Goal: Task Accomplishment & Management: Manage account settings

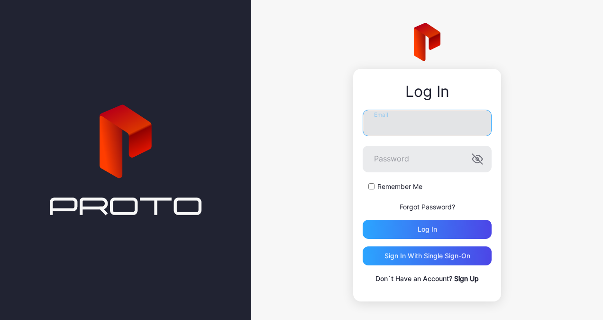
click at [385, 117] on input "Email" at bounding box center [427, 123] width 129 height 27
type input "**********"
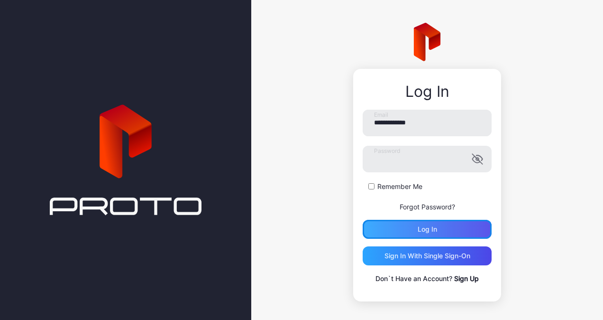
click at [418, 229] on div "Log in" at bounding box center [427, 229] width 19 height 8
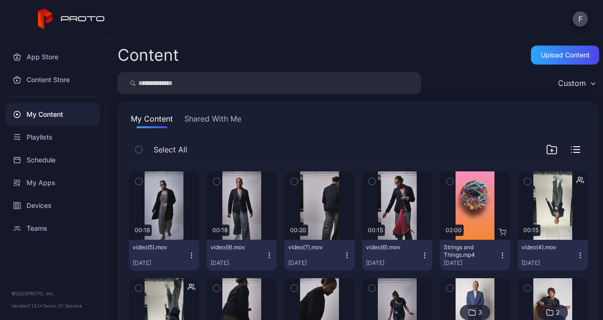
click at [191, 255] on icon "button" at bounding box center [191, 255] width 0 height 0
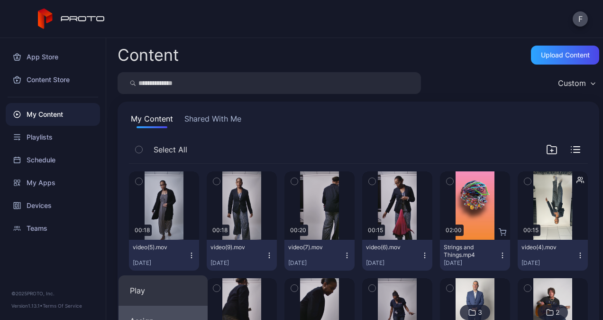
click at [152, 319] on button "Assign" at bounding box center [163, 321] width 89 height 30
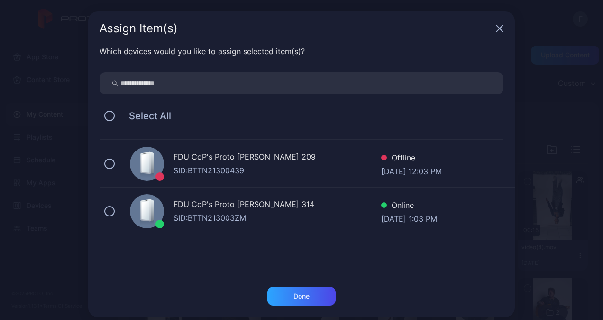
click at [102, 216] on div "FDU CoP's Proto [PERSON_NAME] 314 [PERSON_NAME]: BTTN213003ZM Online [DATE] 1:0…" at bounding box center [308, 210] width 416 height 47
click at [281, 292] on div "Done" at bounding box center [302, 296] width 68 height 19
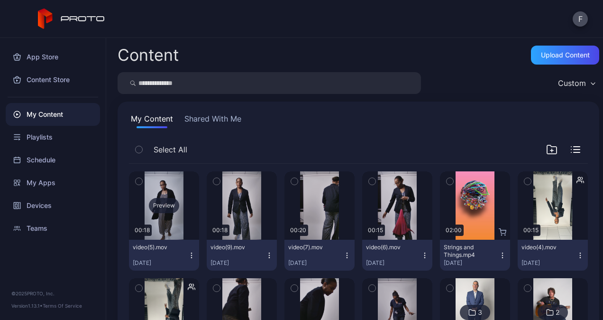
click at [151, 213] on div "Preview" at bounding box center [164, 205] width 70 height 68
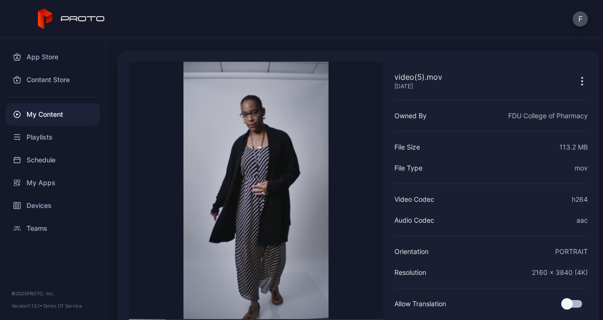
scroll to position [72, 0]
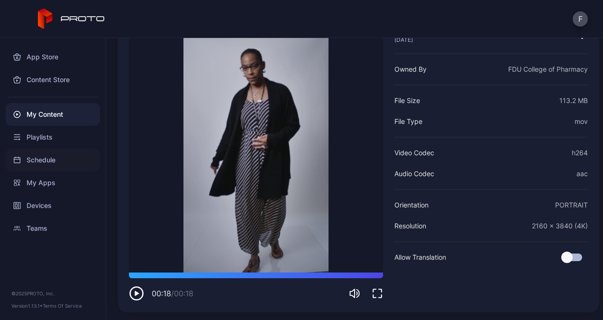
click at [38, 162] on div "Schedule" at bounding box center [53, 159] width 94 height 23
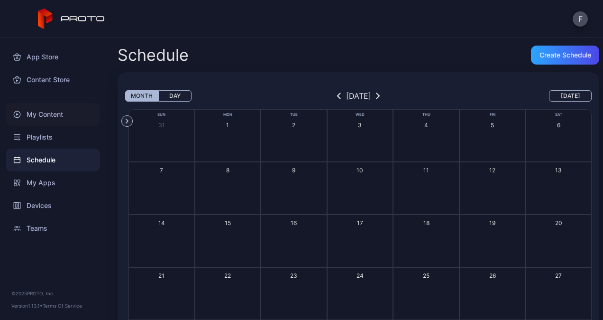
click at [44, 117] on div "My Content" at bounding box center [53, 114] width 94 height 23
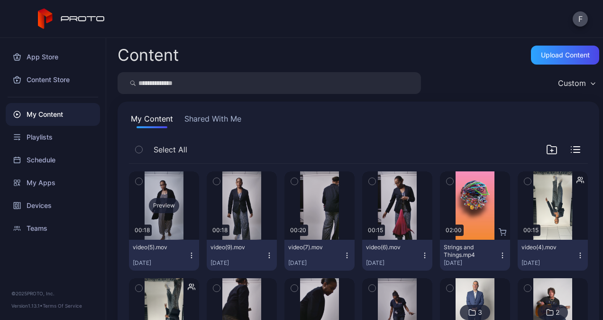
click at [172, 209] on div "Preview" at bounding box center [164, 205] width 30 height 15
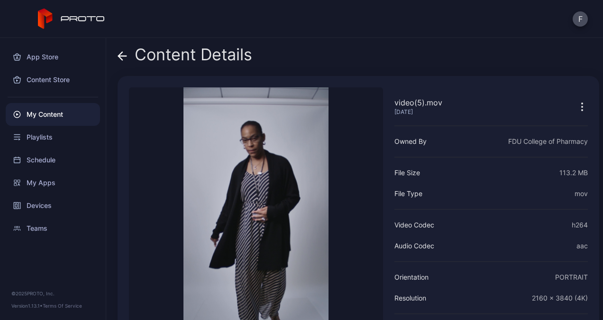
click at [123, 53] on icon at bounding box center [122, 55] width 9 height 9
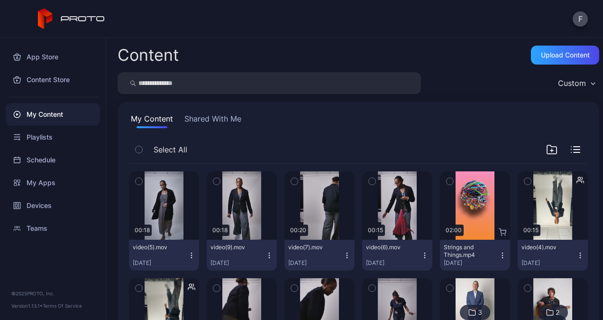
click at [205, 117] on button "Shared With Me" at bounding box center [213, 120] width 61 height 15
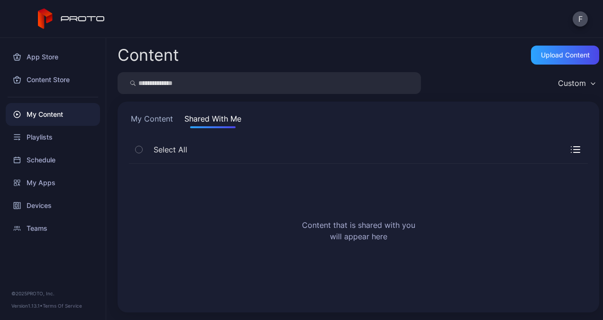
click at [141, 120] on button "My Content" at bounding box center [152, 120] width 46 height 15
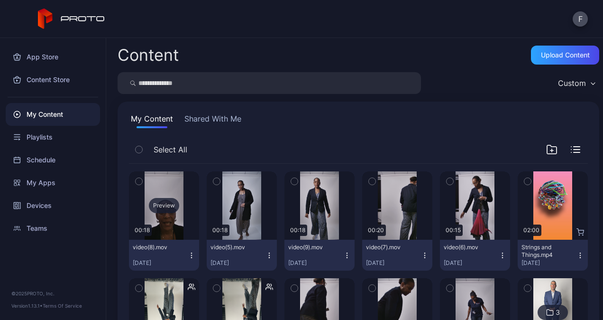
click at [165, 204] on div "Preview" at bounding box center [164, 205] width 30 height 15
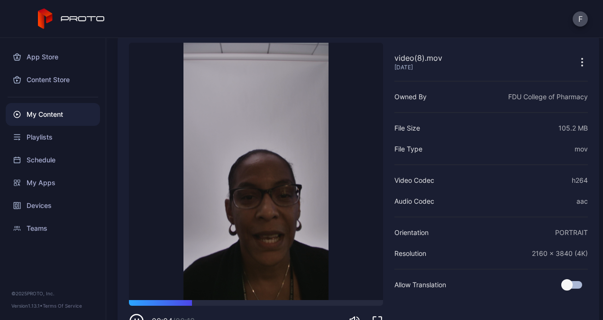
scroll to position [72, 0]
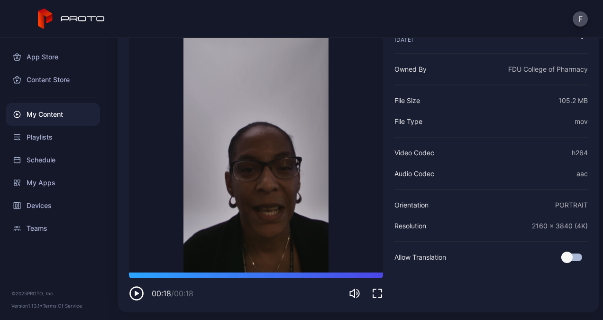
click at [142, 293] on icon "button" at bounding box center [136, 293] width 15 height 15
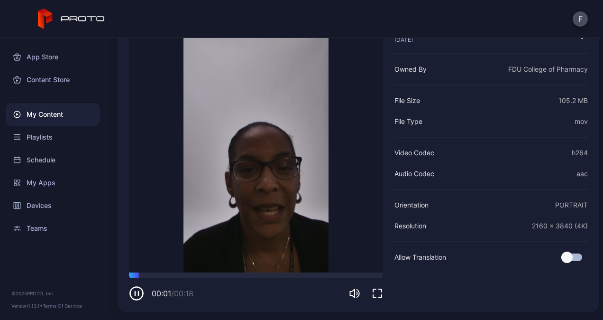
click at [142, 293] on icon "button" at bounding box center [136, 293] width 15 height 15
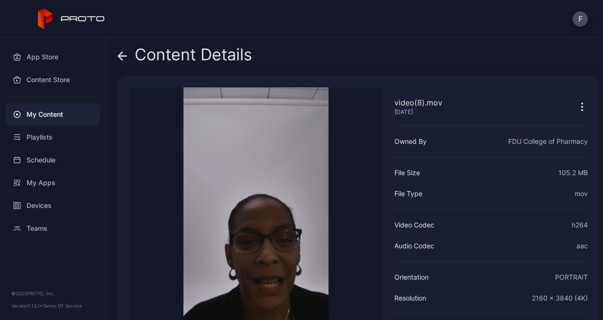
click at [123, 56] on icon at bounding box center [123, 56] width 8 height 0
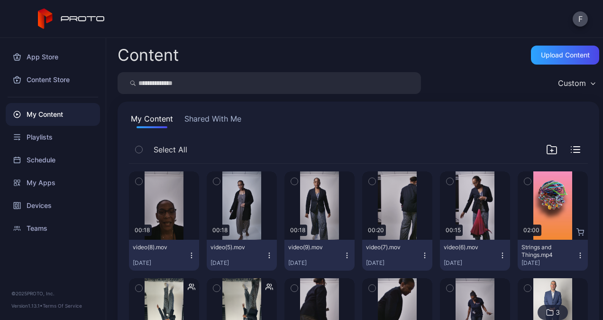
click at [196, 118] on button "Shared With Me" at bounding box center [213, 120] width 61 height 15
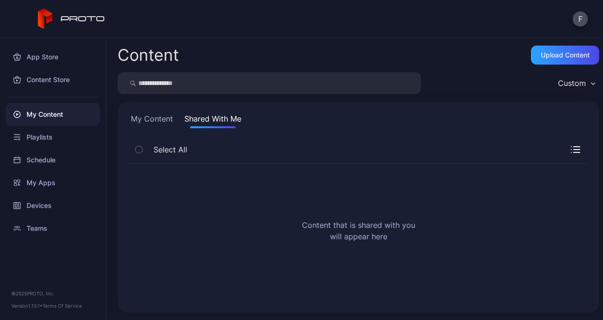
click at [148, 117] on button "My Content" at bounding box center [152, 120] width 46 height 15
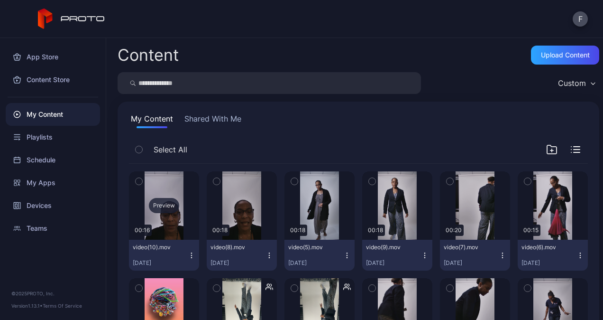
click at [167, 203] on div "Preview" at bounding box center [164, 205] width 30 height 15
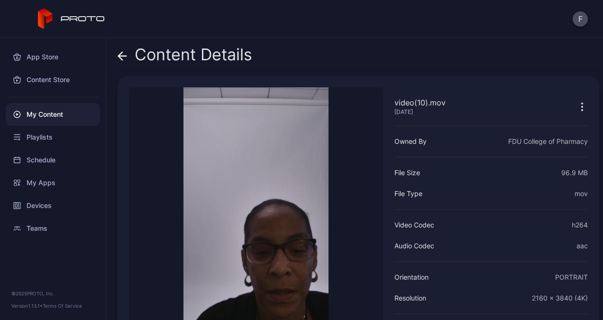
click at [124, 53] on icon at bounding box center [122, 55] width 9 height 9
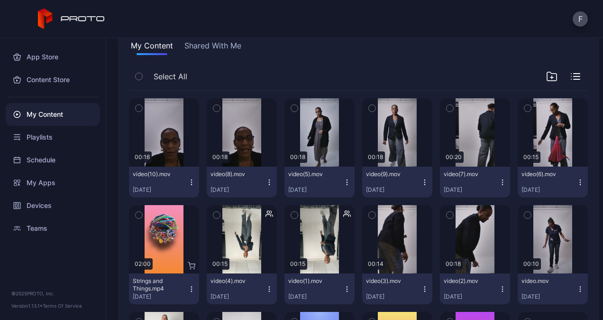
scroll to position [71, 0]
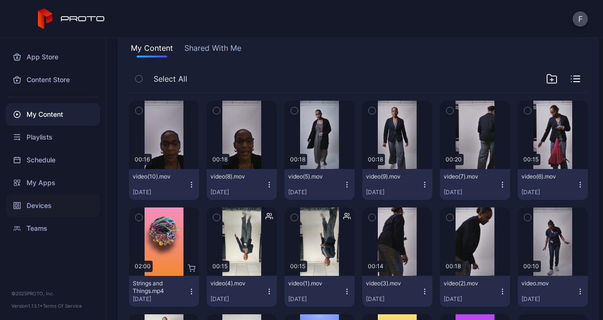
click at [37, 201] on div "Devices" at bounding box center [53, 205] width 94 height 23
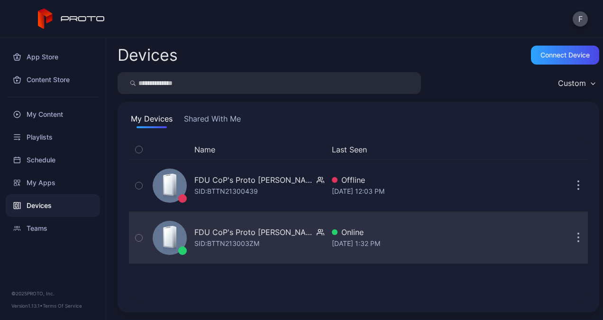
click at [225, 239] on div "SID: BTTN213003ZM" at bounding box center [226, 243] width 65 height 11
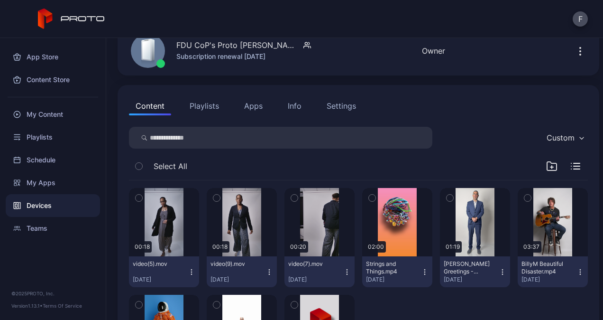
scroll to position [50, 0]
click at [343, 270] on icon "button" at bounding box center [347, 272] width 8 height 8
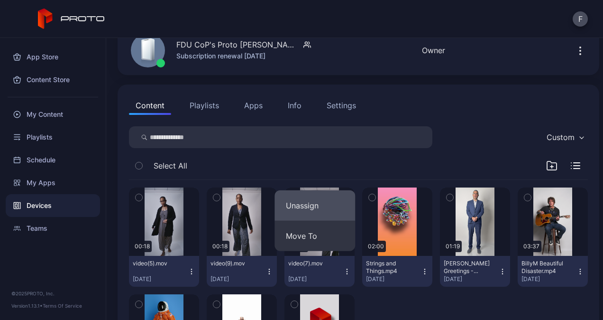
click at [311, 208] on button "Unassign" at bounding box center [315, 205] width 81 height 30
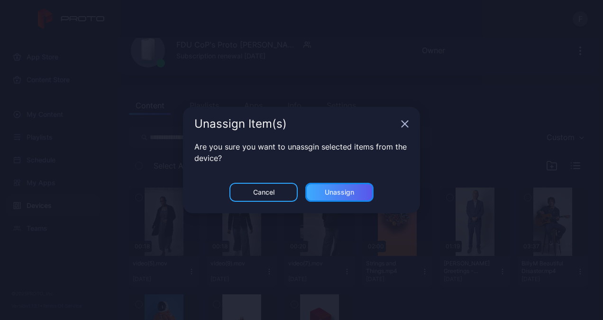
click at [318, 194] on div "Unassign" at bounding box center [340, 192] width 68 height 19
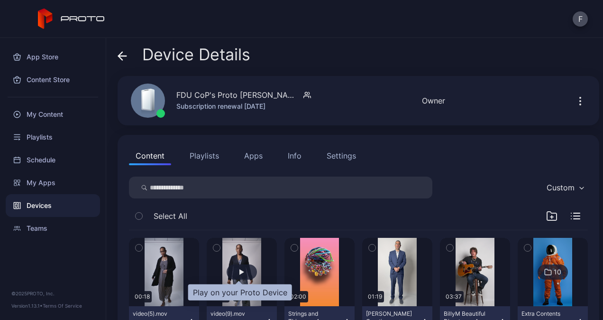
click at [240, 269] on div "button" at bounding box center [242, 272] width 5 height 6
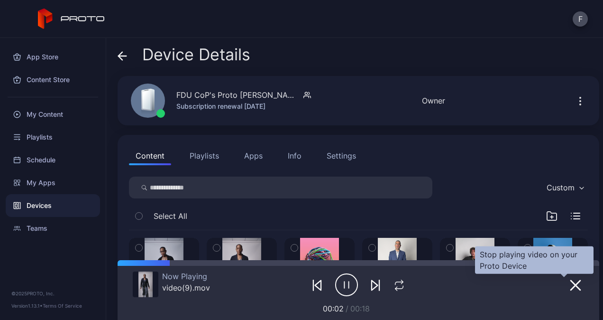
click at [570, 285] on icon "button" at bounding box center [575, 284] width 11 height 11
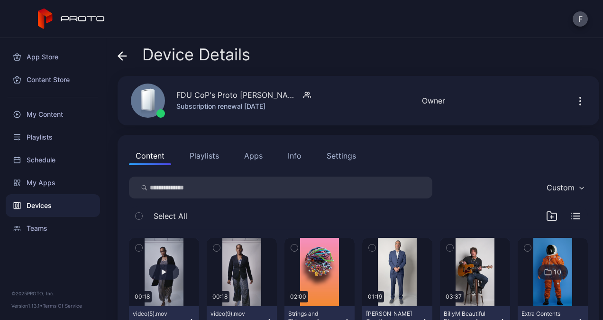
click at [182, 270] on button "button" at bounding box center [164, 272] width 70 height 68
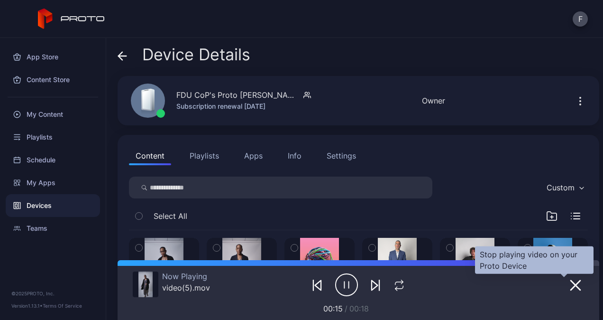
click at [571, 284] on icon "button" at bounding box center [575, 284] width 9 height 9
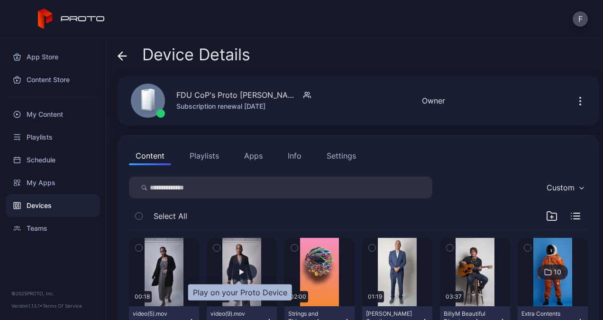
click at [231, 276] on div "button" at bounding box center [242, 271] width 30 height 15
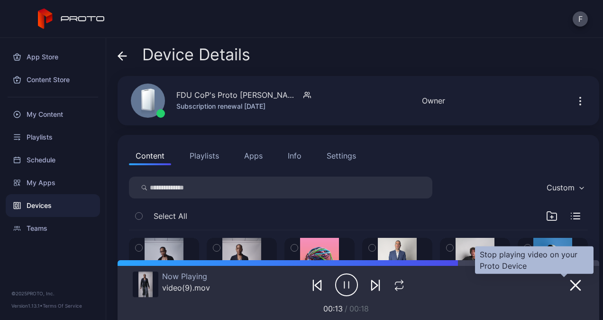
click at [570, 285] on icon "button" at bounding box center [575, 284] width 11 height 11
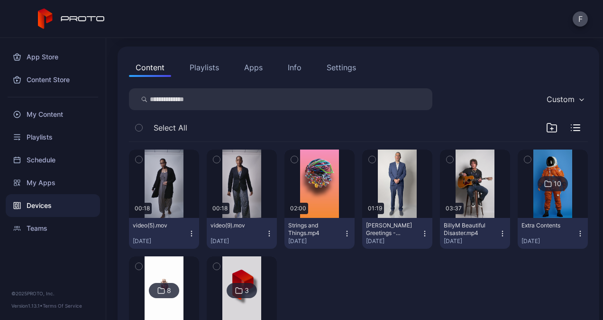
scroll to position [103, 0]
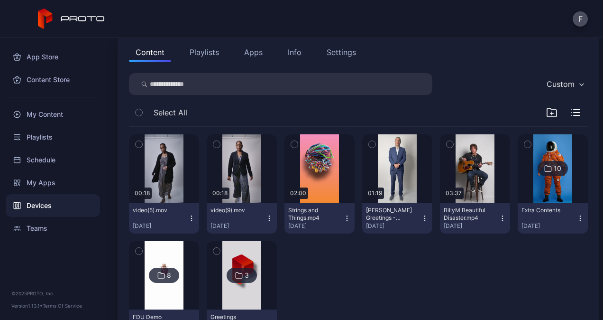
click at [157, 296] on img at bounding box center [164, 275] width 38 height 68
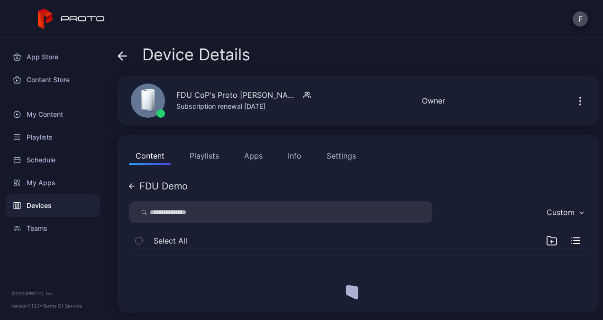
scroll to position [0, 0]
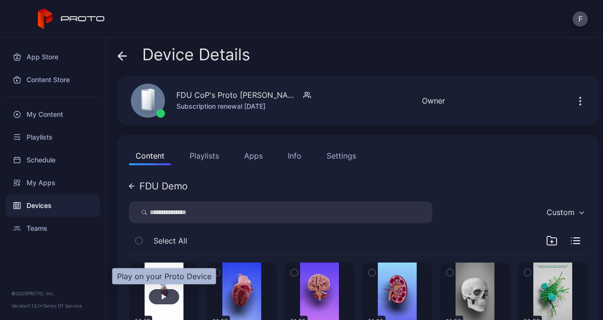
click at [167, 291] on div "button" at bounding box center [164, 296] width 30 height 15
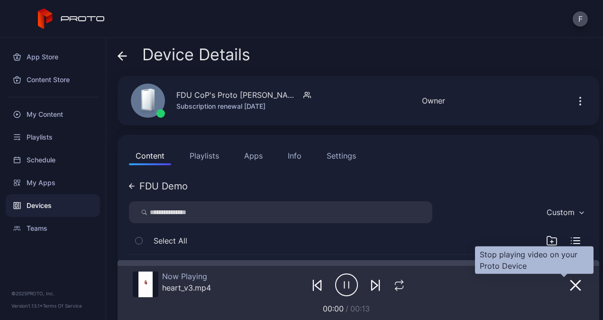
click at [570, 284] on icon "button" at bounding box center [575, 284] width 11 height 11
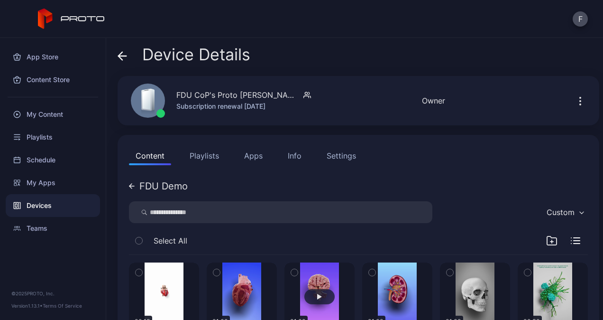
click at [306, 283] on button "button" at bounding box center [320, 296] width 70 height 68
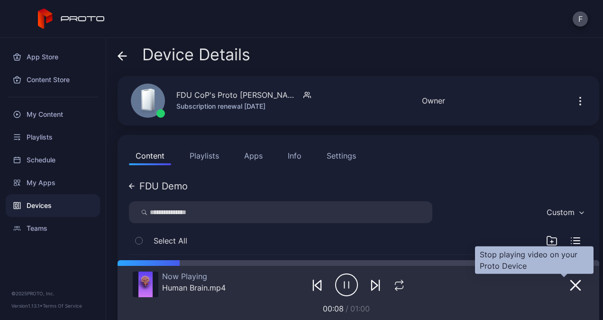
click at [570, 283] on icon "button" at bounding box center [575, 284] width 11 height 11
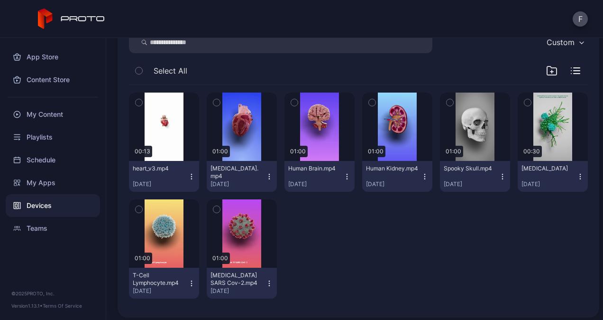
scroll to position [175, 0]
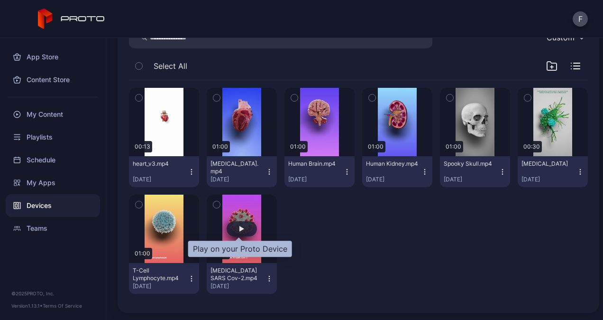
click at [242, 226] on div "button" at bounding box center [242, 228] width 30 height 15
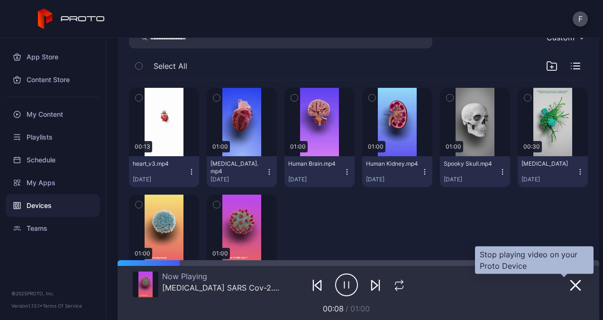
click at [570, 287] on icon "button" at bounding box center [575, 284] width 11 height 11
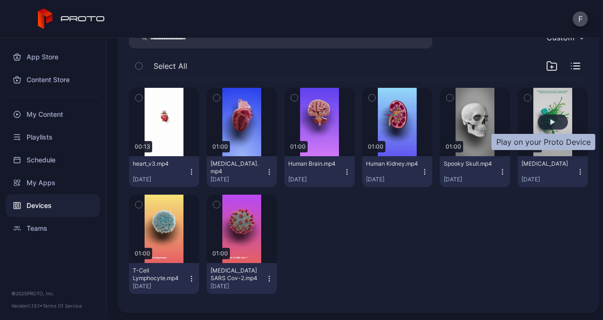
click at [551, 120] on div "button" at bounding box center [553, 122] width 5 height 6
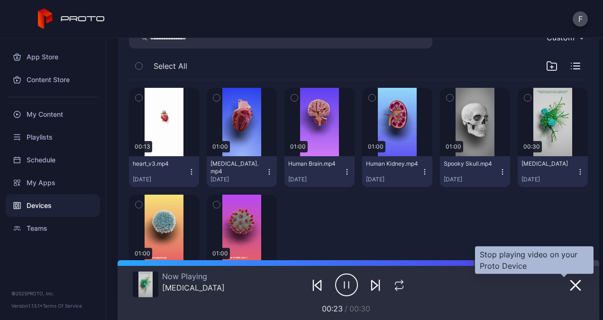
click at [571, 282] on icon "button" at bounding box center [575, 284] width 9 height 9
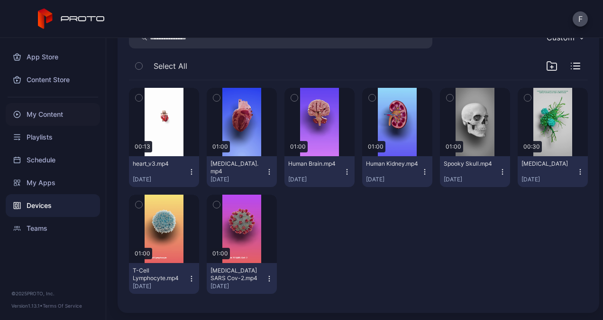
click at [46, 116] on div "My Content" at bounding box center [53, 114] width 94 height 23
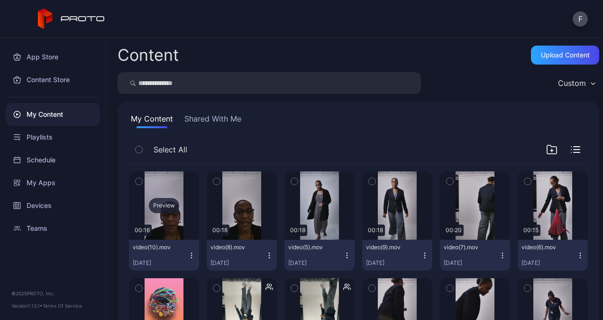
click at [184, 209] on div "Preview" at bounding box center [164, 205] width 70 height 68
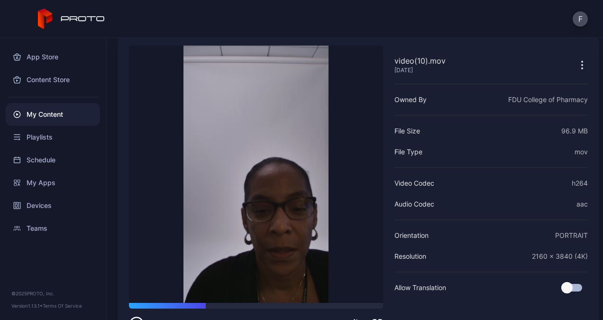
scroll to position [72, 0]
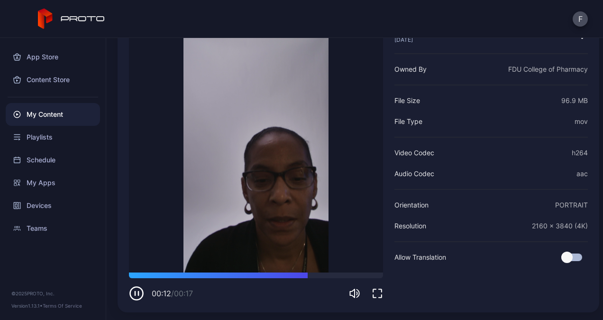
click at [136, 296] on icon "button" at bounding box center [136, 293] width 15 height 15
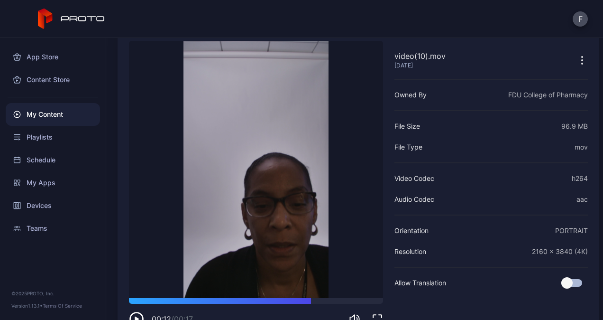
scroll to position [0, 0]
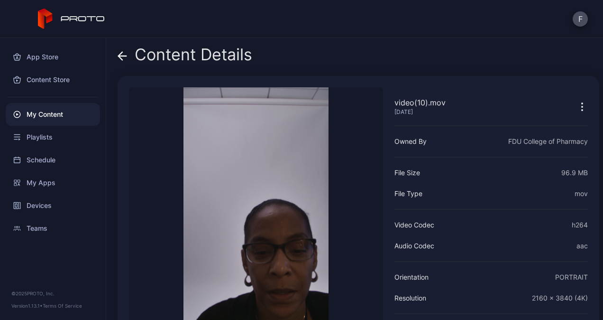
click at [128, 53] on div "Content Details" at bounding box center [185, 57] width 135 height 23
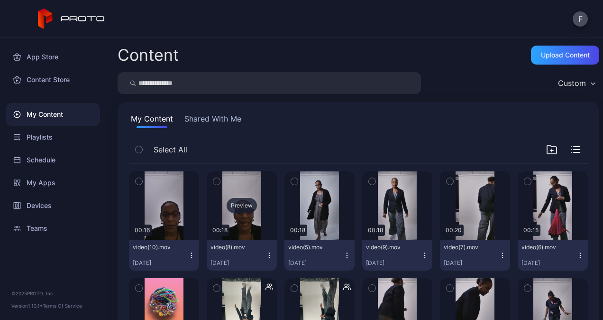
click at [248, 214] on div "Preview" at bounding box center [242, 205] width 70 height 68
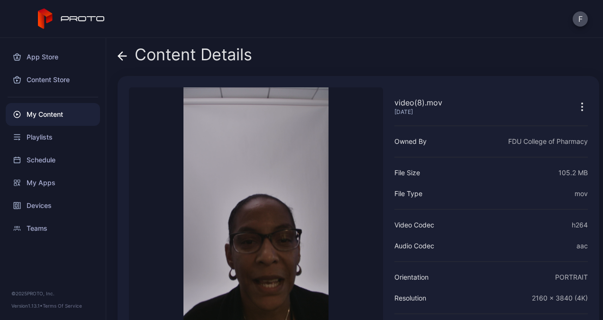
click at [120, 57] on icon at bounding box center [122, 55] width 9 height 9
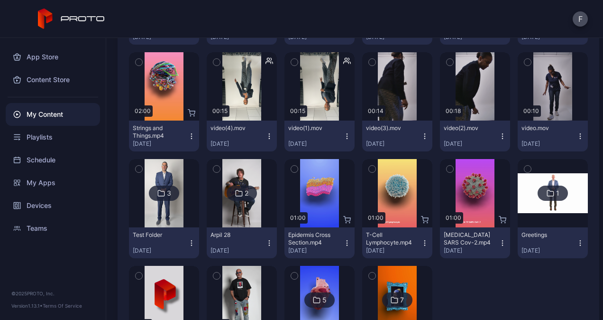
scroll to position [231, 0]
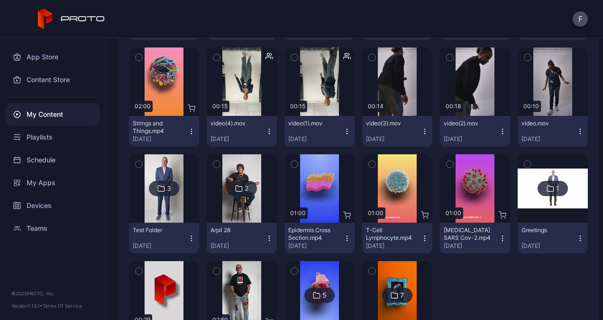
click at [157, 206] on img at bounding box center [164, 188] width 38 height 68
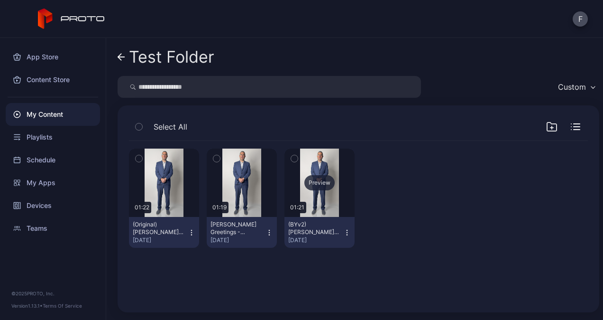
click at [311, 198] on div "Preview" at bounding box center [320, 182] width 70 height 68
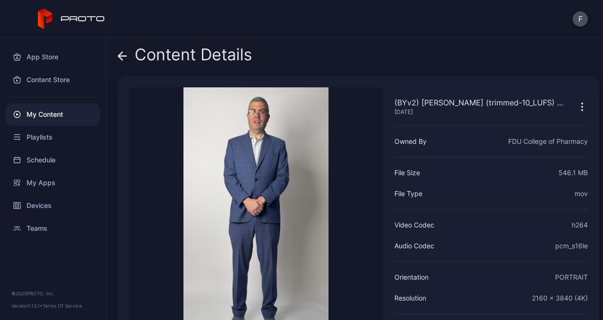
click at [121, 54] on icon at bounding box center [121, 56] width 4 height 8
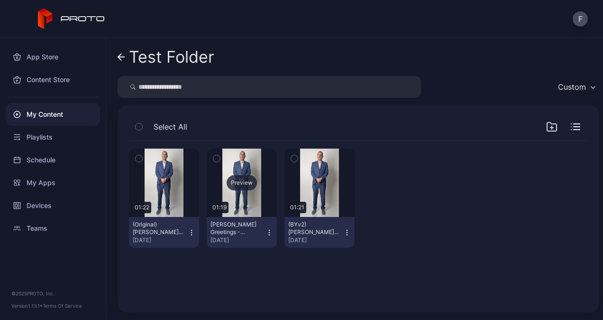
click at [242, 196] on div "Preview" at bounding box center [242, 182] width 70 height 68
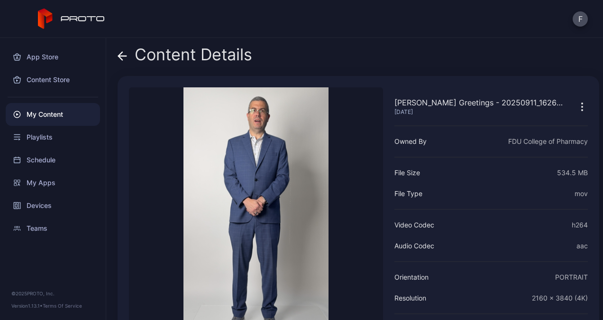
click at [120, 52] on icon at bounding box center [122, 55] width 9 height 9
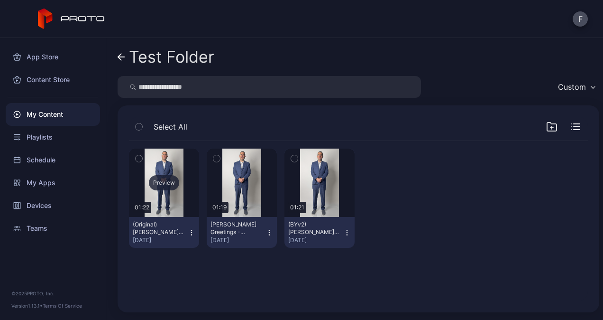
click at [166, 182] on div "Preview" at bounding box center [164, 182] width 30 height 15
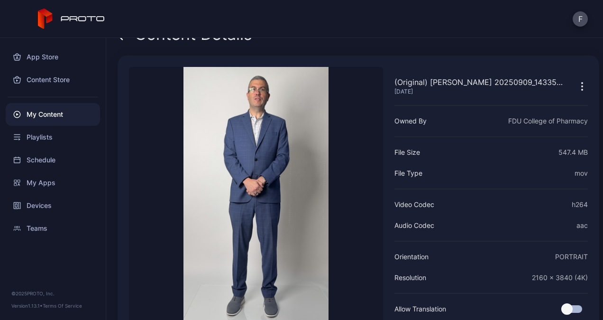
scroll to position [19, 0]
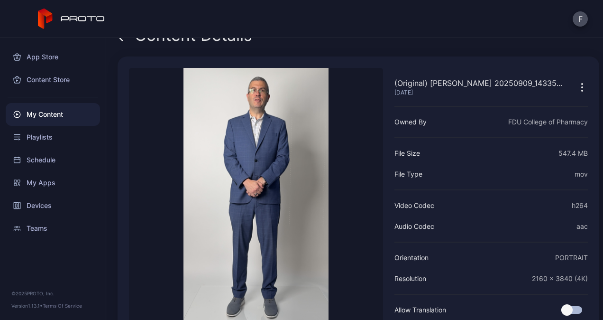
click at [135, 41] on div "Content Details" at bounding box center [185, 37] width 135 height 23
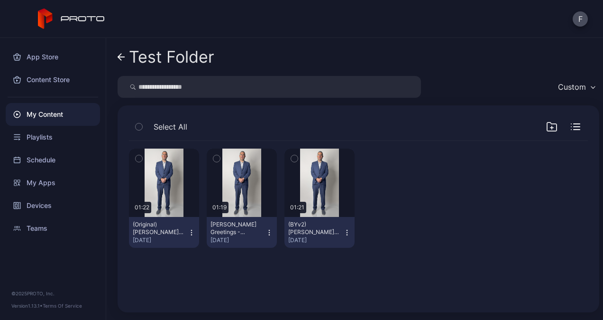
click at [119, 56] on icon at bounding box center [119, 57] width 3 height 7
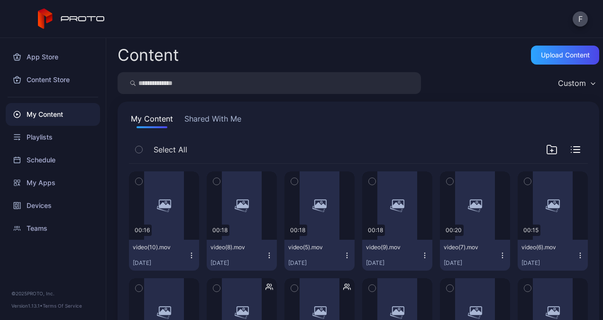
scroll to position [231, 0]
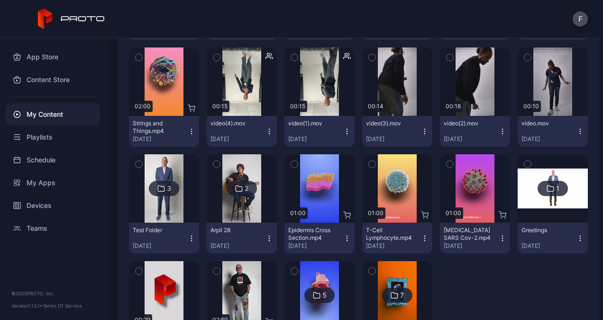
click at [394, 309] on img at bounding box center [397, 295] width 38 height 68
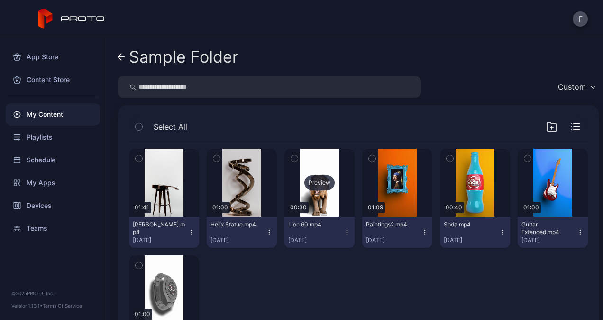
click at [319, 186] on div "Preview" at bounding box center [320, 182] width 30 height 15
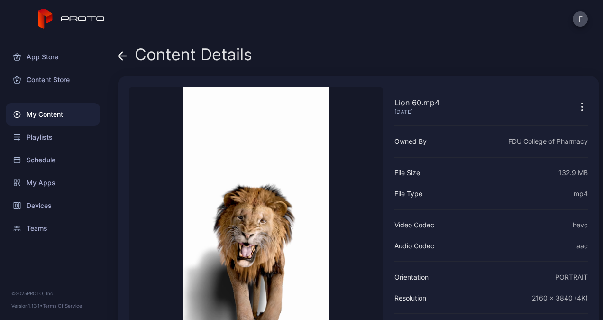
scroll to position [2, 0]
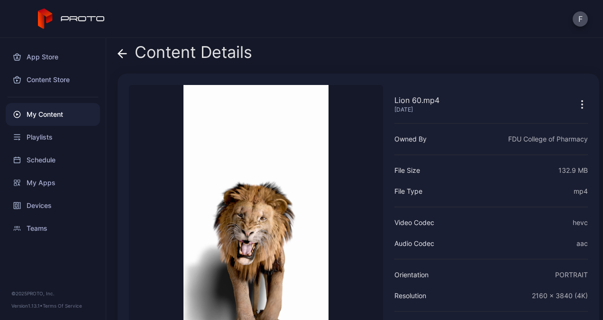
click at [122, 49] on icon at bounding box center [121, 53] width 4 height 8
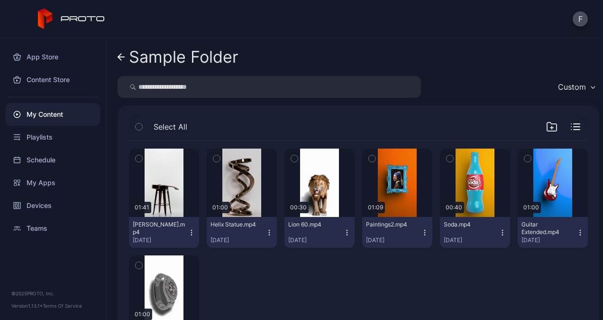
click at [343, 229] on icon "button" at bounding box center [347, 233] width 8 height 8
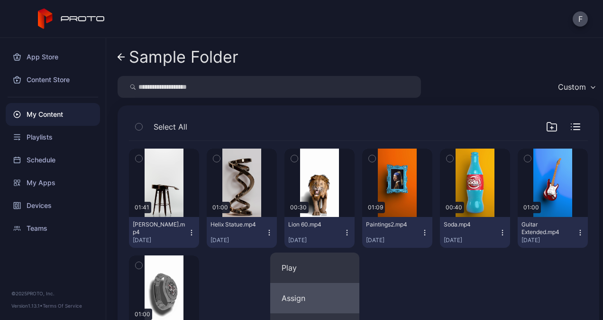
click at [308, 298] on button "Assign" at bounding box center [314, 298] width 89 height 30
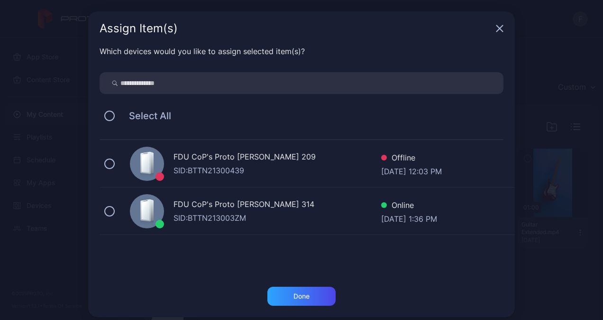
click at [222, 213] on div "SID: BTTN213003ZM" at bounding box center [278, 217] width 208 height 11
click at [305, 294] on div "Done" at bounding box center [302, 296] width 68 height 19
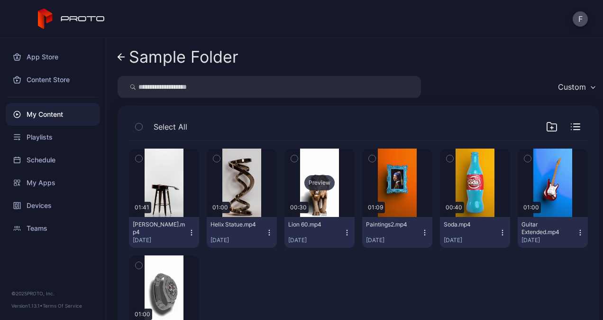
click at [315, 178] on div "Preview" at bounding box center [320, 182] width 30 height 15
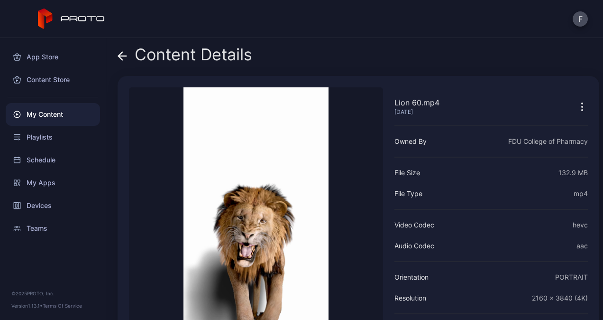
click at [122, 50] on span at bounding box center [122, 55] width 9 height 18
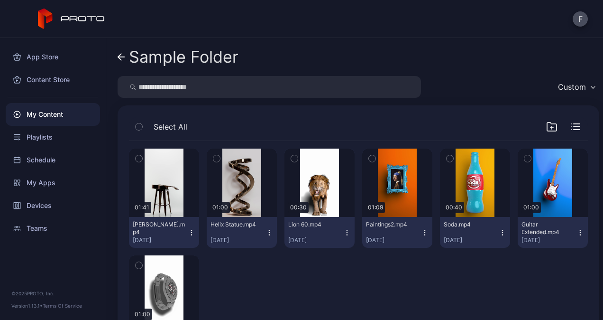
click at [335, 223] on div "Lion 60.mp4" at bounding box center [314, 225] width 52 height 8
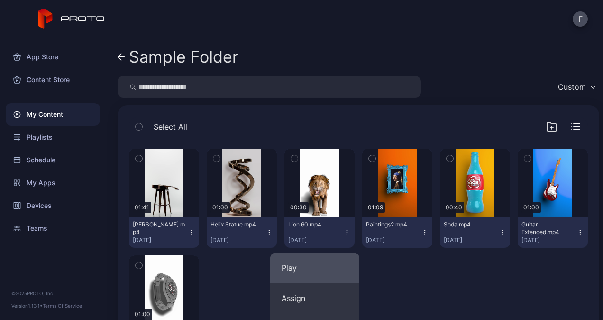
click at [310, 263] on button "Play" at bounding box center [314, 267] width 89 height 30
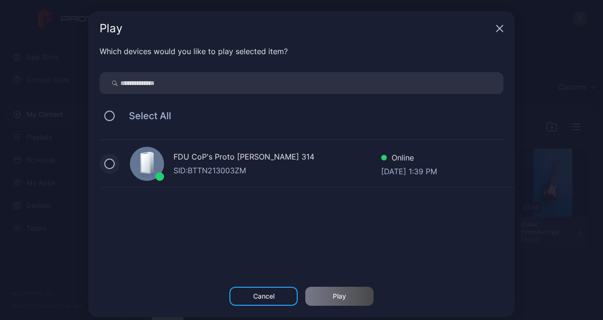
click at [104, 163] on button at bounding box center [109, 163] width 10 height 10
click at [319, 295] on div "Play" at bounding box center [340, 296] width 68 height 19
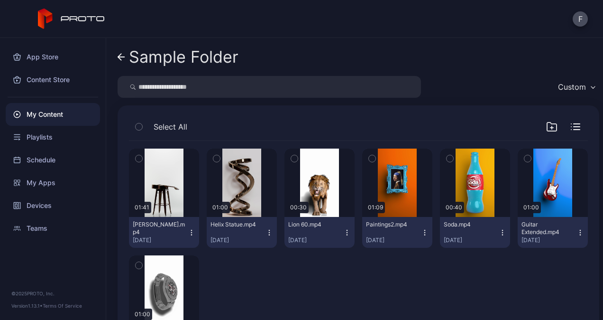
click at [129, 53] on div "Sample Folder" at bounding box center [184, 57] width 110 height 18
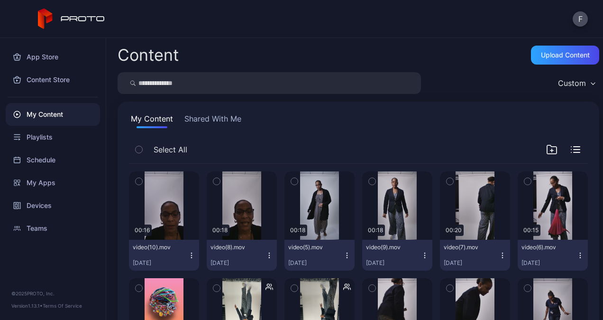
scroll to position [231, 0]
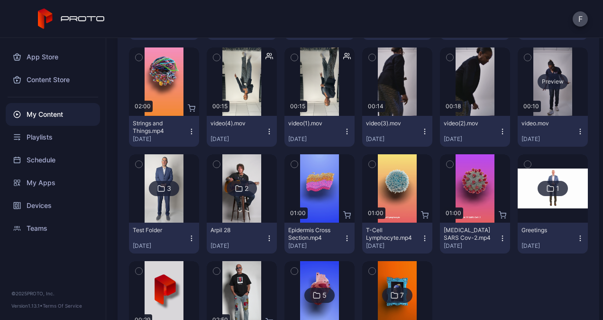
click at [542, 101] on div "Preview" at bounding box center [553, 81] width 70 height 68
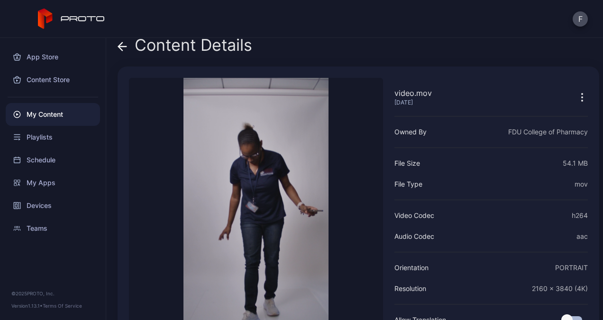
scroll to position [7, 0]
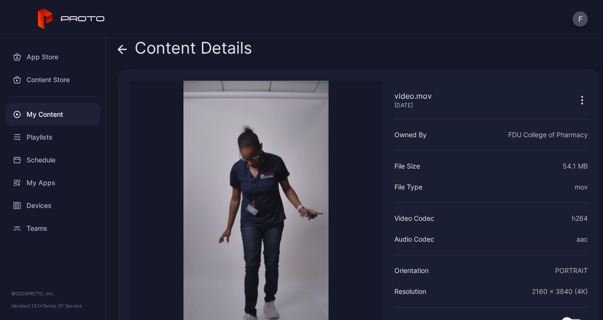
click at [577, 98] on icon "button" at bounding box center [582, 99] width 11 height 11
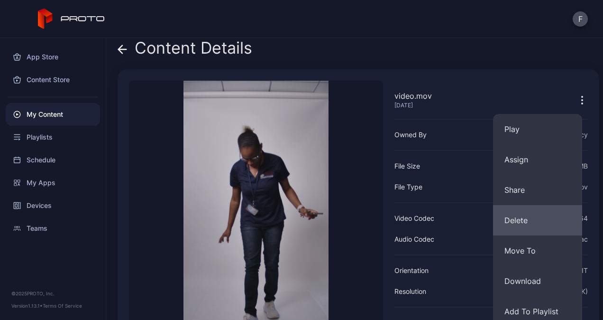
click at [525, 220] on button "Delete" at bounding box center [537, 220] width 89 height 30
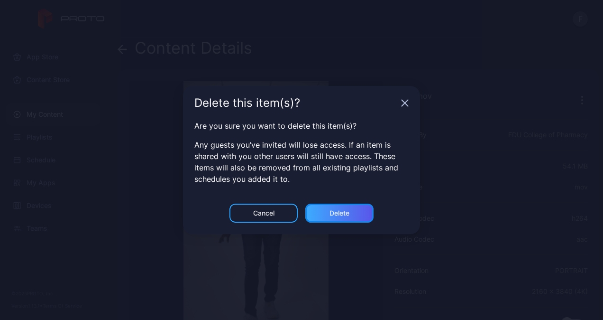
click at [344, 213] on div "Delete" at bounding box center [340, 213] width 20 height 8
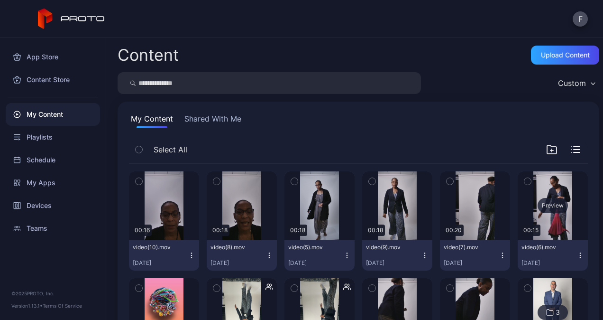
click at [542, 219] on div "Preview" at bounding box center [553, 205] width 70 height 68
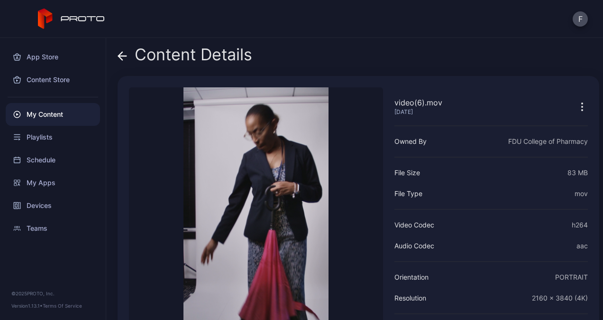
click at [577, 103] on icon "button" at bounding box center [582, 106] width 11 height 11
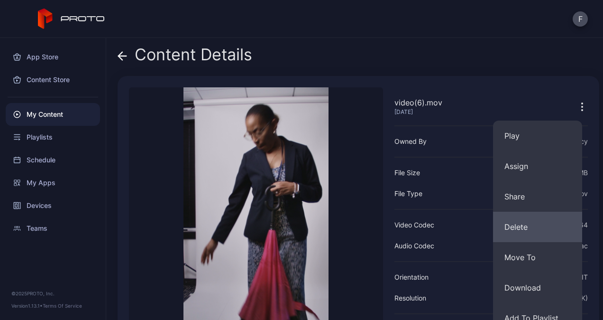
click at [526, 222] on button "Delete" at bounding box center [537, 227] width 89 height 30
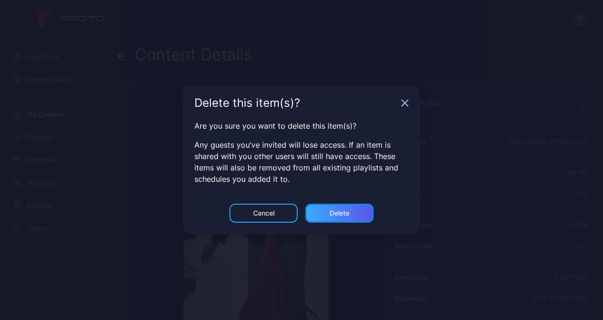
click at [333, 211] on div "Delete" at bounding box center [340, 213] width 20 height 8
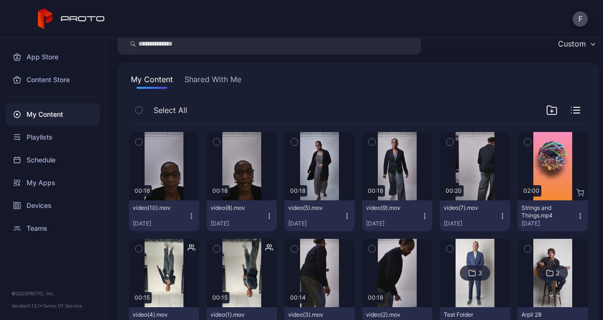
scroll to position [50, 0]
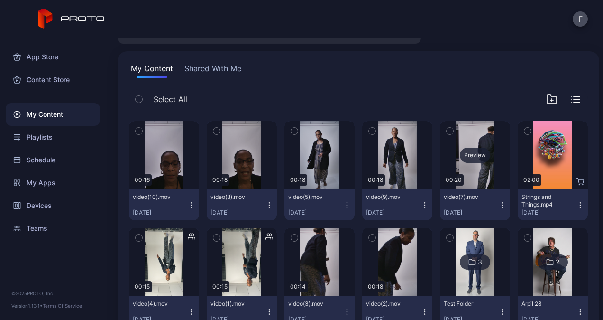
click at [472, 166] on div "Preview" at bounding box center [475, 155] width 70 height 68
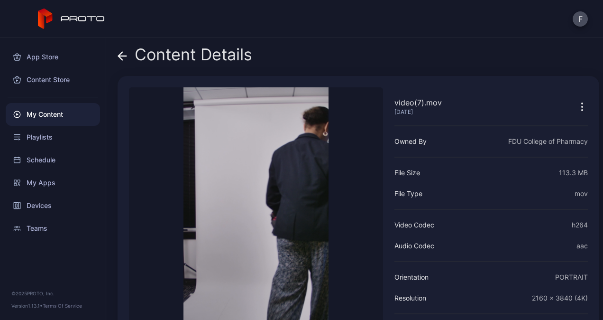
click at [124, 56] on icon at bounding box center [123, 56] width 8 height 0
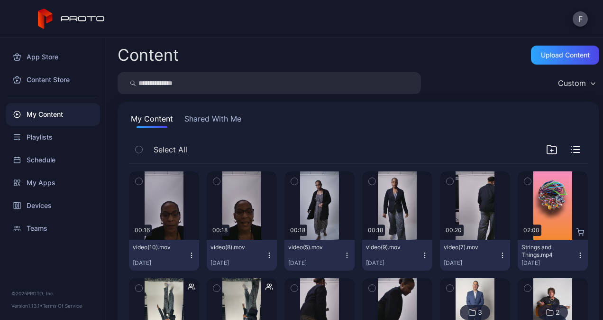
scroll to position [50, 0]
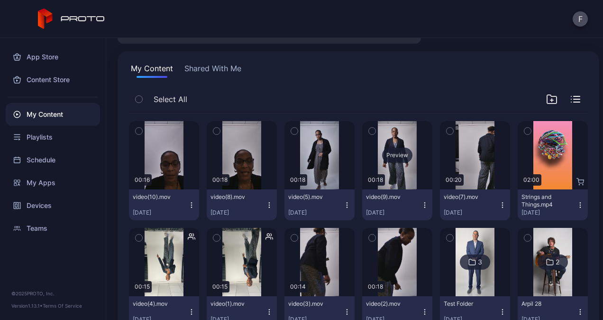
click at [396, 165] on div "Preview" at bounding box center [397, 155] width 70 height 68
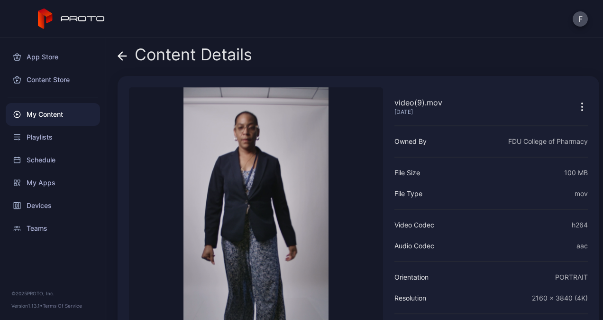
click at [124, 54] on icon at bounding box center [122, 55] width 9 height 9
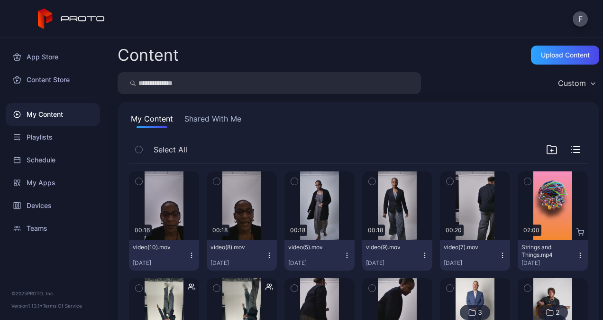
scroll to position [50, 0]
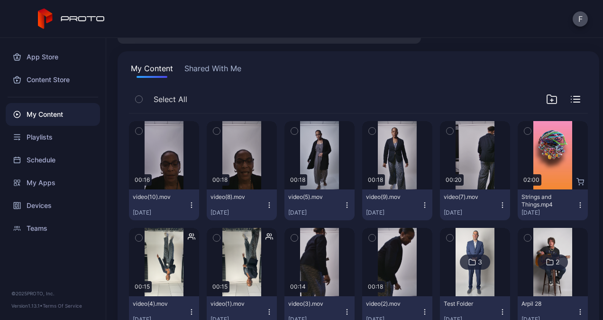
click at [201, 72] on button "Shared With Me" at bounding box center [213, 70] width 61 height 15
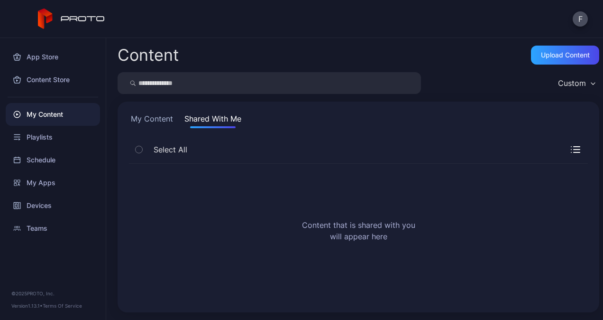
click at [138, 121] on button "My Content" at bounding box center [152, 120] width 46 height 15
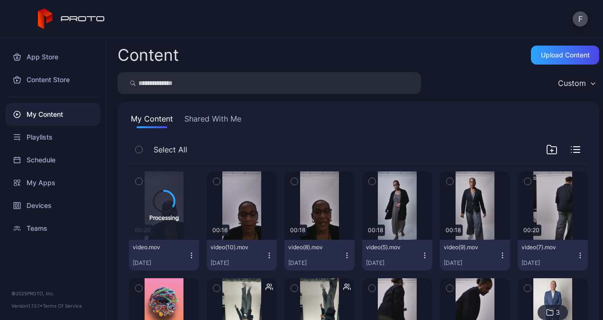
click at [218, 117] on button "Shared With Me" at bounding box center [213, 120] width 61 height 15
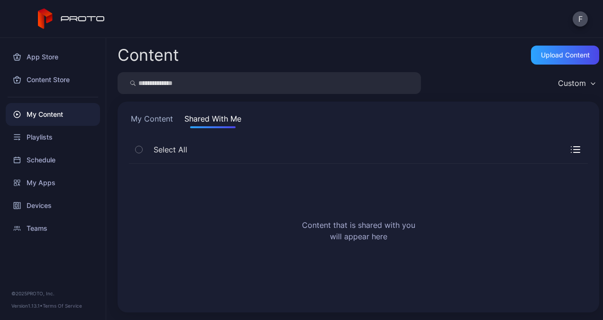
click at [143, 117] on button "My Content" at bounding box center [152, 120] width 46 height 15
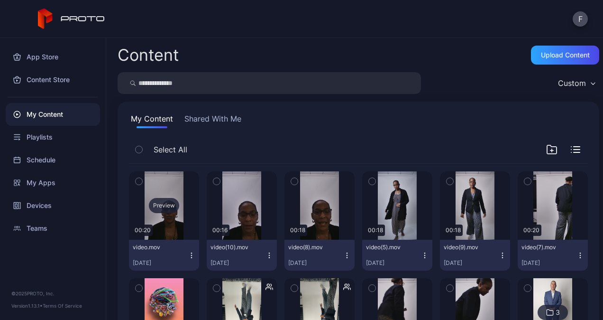
click at [165, 203] on div "Preview" at bounding box center [164, 205] width 30 height 15
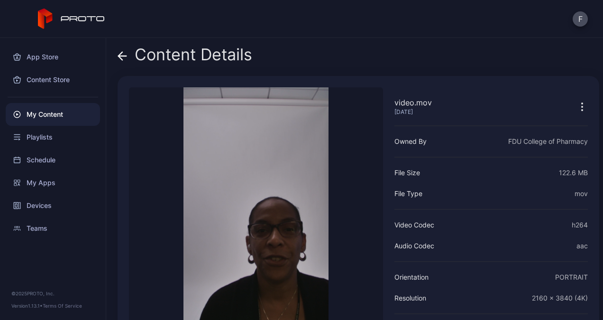
click at [582, 103] on icon "button" at bounding box center [582, 103] width 1 height 1
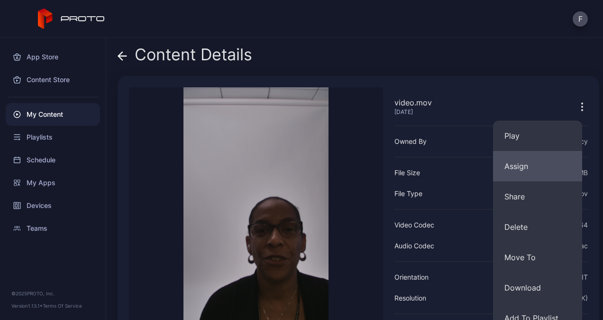
click at [535, 166] on button "Assign" at bounding box center [537, 166] width 89 height 30
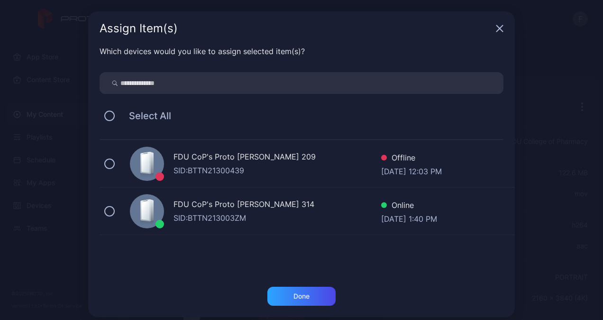
click at [202, 218] on div "SID: BTTN213003ZM" at bounding box center [278, 217] width 208 height 11
click at [285, 293] on div "Done" at bounding box center [302, 296] width 68 height 19
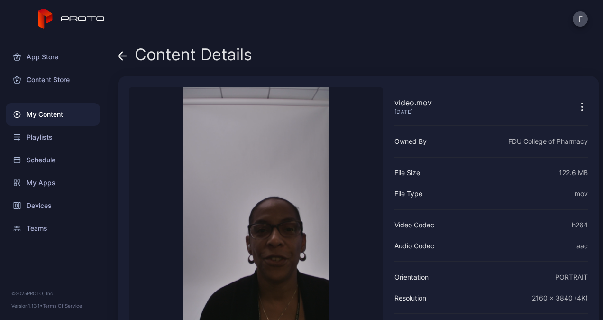
click at [120, 58] on icon at bounding box center [121, 56] width 4 height 8
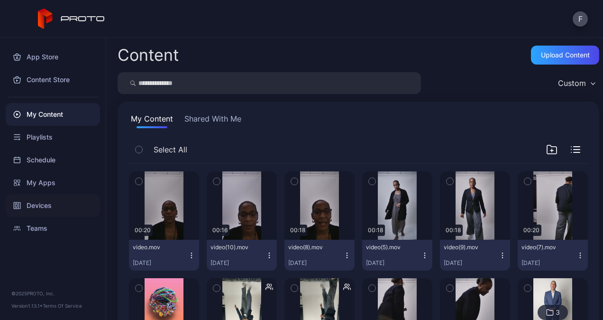
click at [37, 206] on div "Devices" at bounding box center [53, 205] width 94 height 23
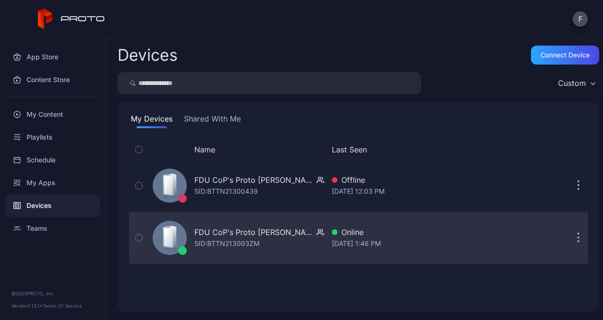
click at [215, 235] on div "FDU CoP's Proto [PERSON_NAME] 314" at bounding box center [253, 231] width 119 height 11
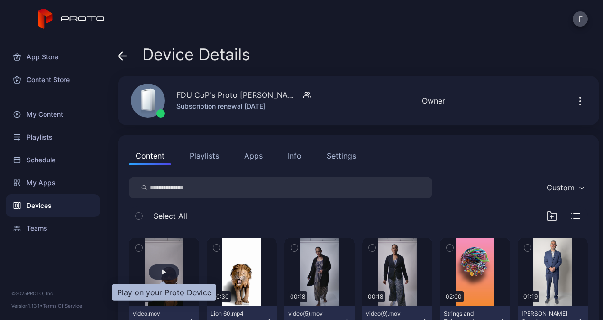
click at [156, 269] on div "button" at bounding box center [164, 271] width 30 height 15
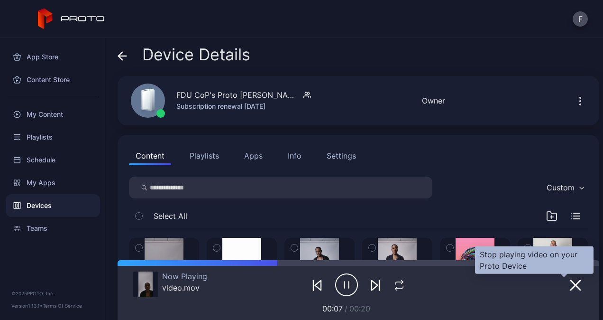
click at [567, 278] on button "button" at bounding box center [575, 284] width 17 height 13
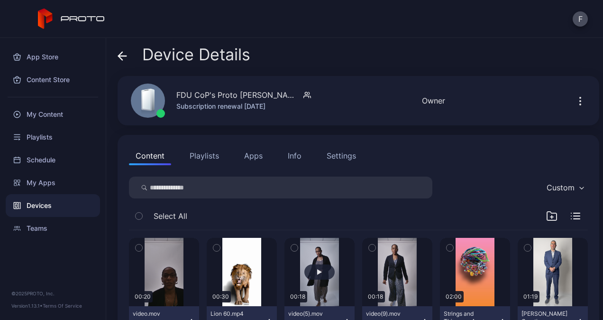
click at [321, 279] on button "button" at bounding box center [320, 272] width 70 height 68
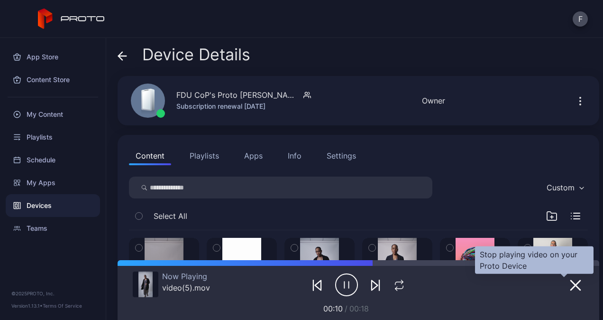
click at [570, 282] on icon "button" at bounding box center [575, 284] width 11 height 11
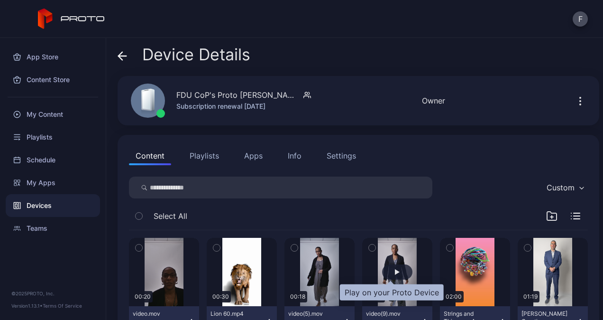
click at [388, 270] on div "button" at bounding box center [397, 271] width 30 height 15
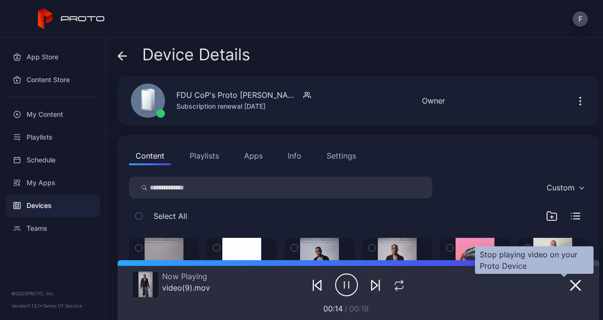
click at [570, 288] on icon "button" at bounding box center [575, 284] width 11 height 11
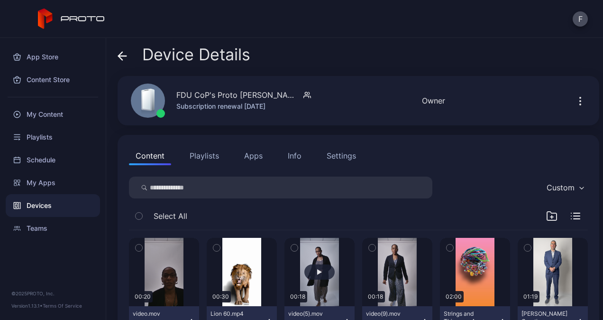
click at [322, 262] on button "button" at bounding box center [320, 272] width 70 height 68
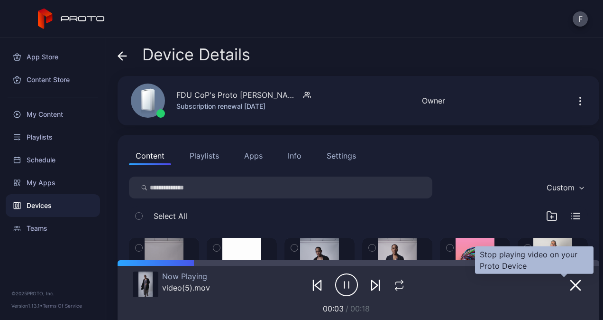
click at [570, 280] on icon "button" at bounding box center [575, 284] width 11 height 11
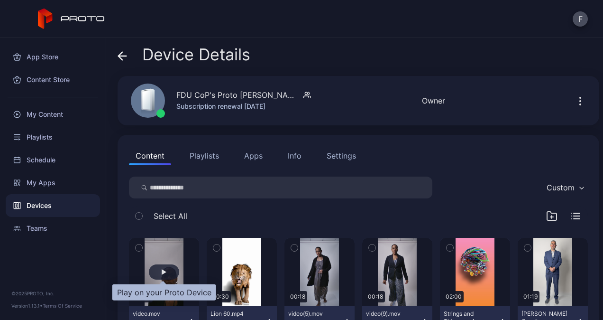
click at [162, 270] on div "button" at bounding box center [164, 272] width 5 height 6
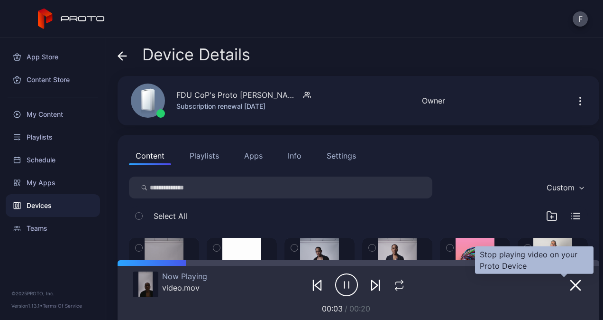
click at [570, 285] on icon "button" at bounding box center [575, 284] width 11 height 11
